Goal: Find specific page/section: Find specific page/section

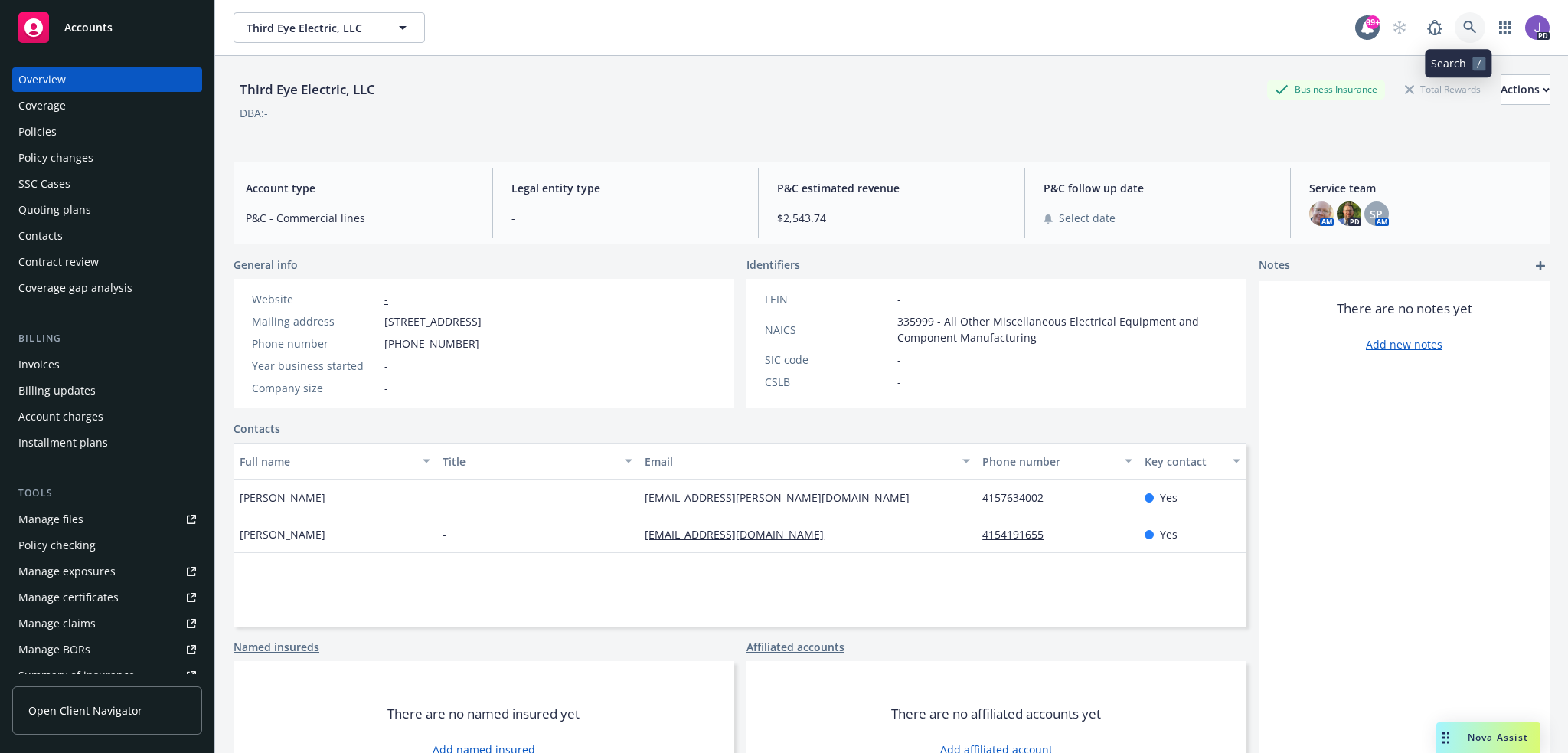
click at [1463, 28] on icon at bounding box center [1469, 27] width 13 height 13
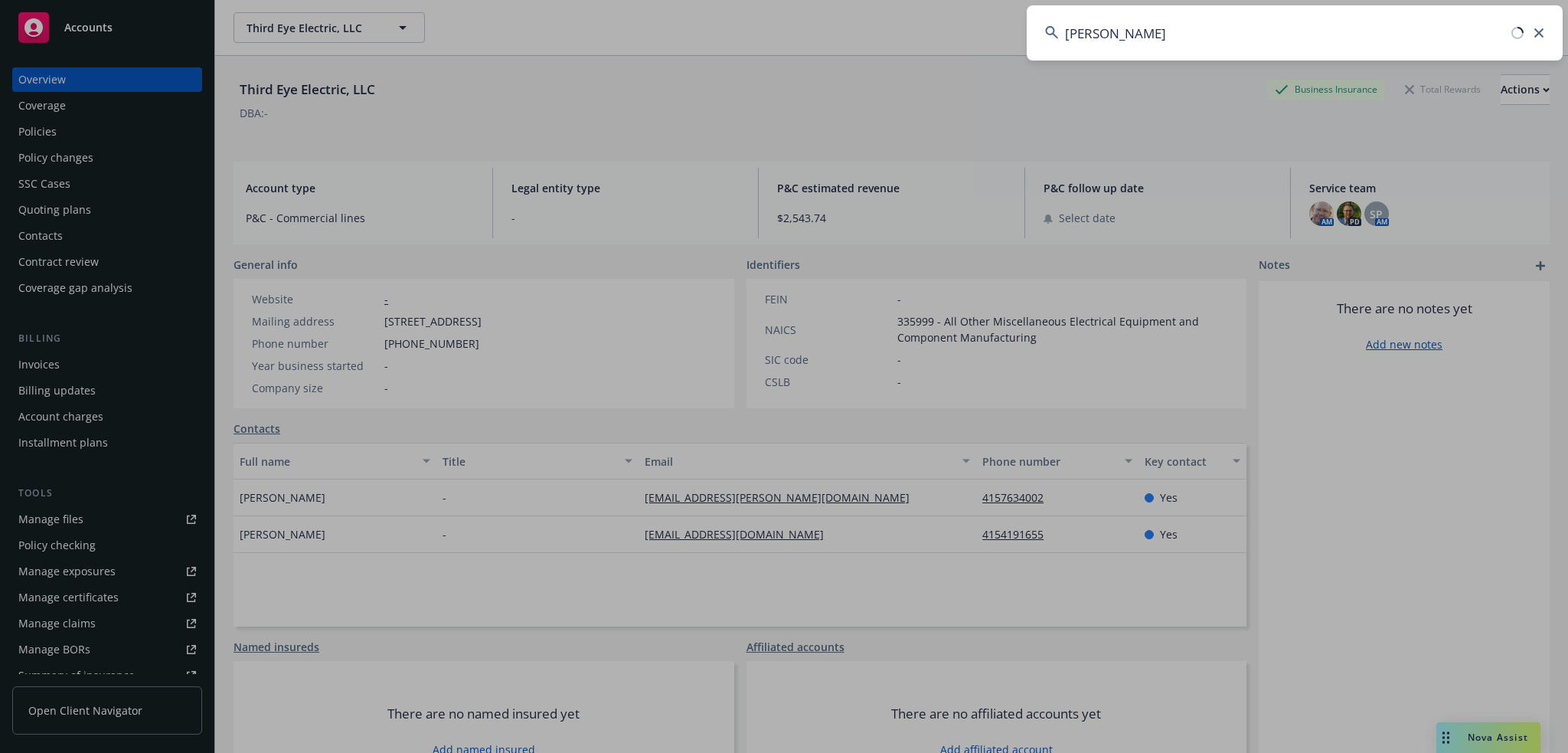
type input "bradc"
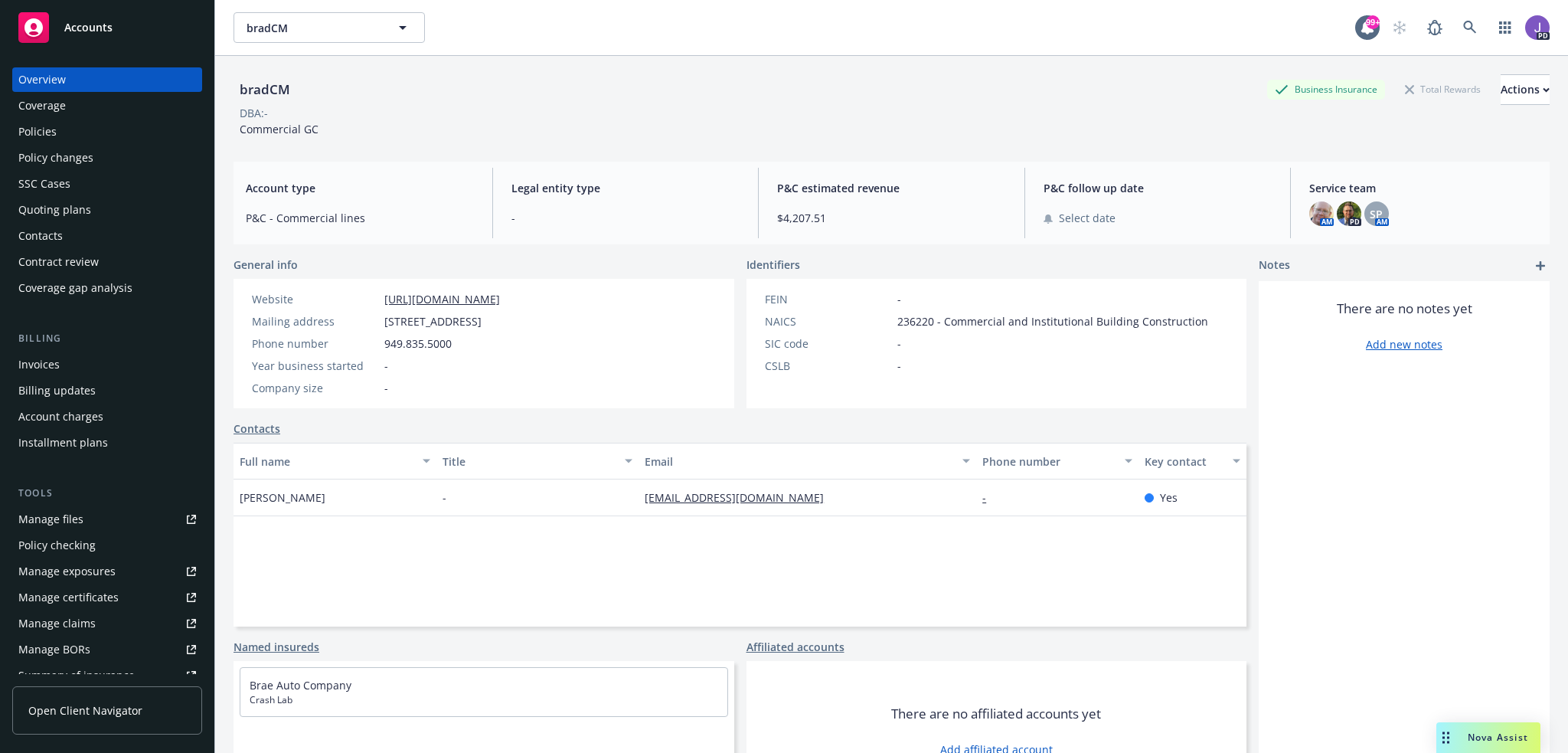
drag, startPoint x: 56, startPoint y: 126, endPoint x: 92, endPoint y: 149, distance: 42.7
click at [56, 126] on div "Policies" at bounding box center [107, 132] width 178 height 24
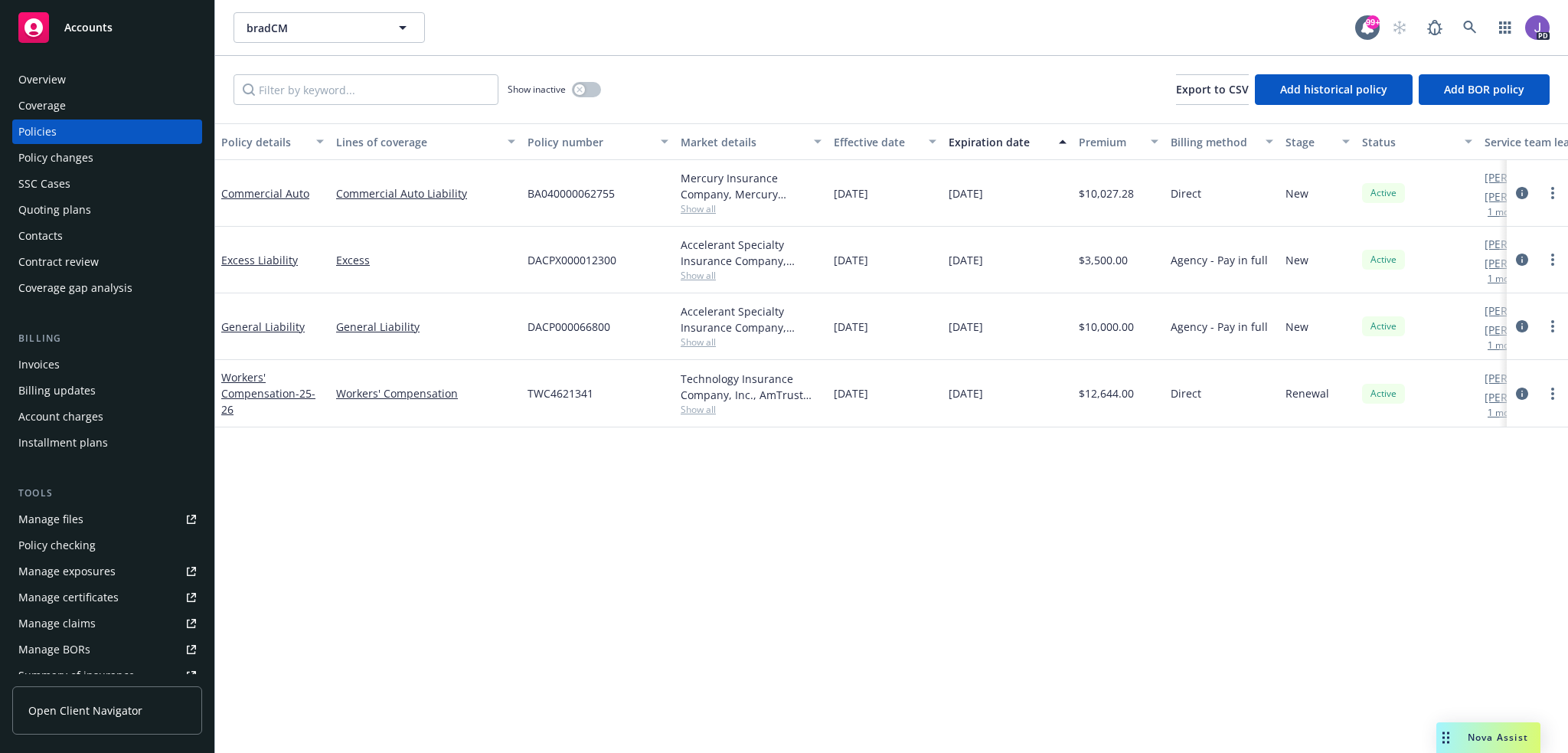
click at [756, 63] on div "Show inactive Export to CSV Add historical policy Add BOR policy" at bounding box center [891, 90] width 1352 height 68
